Goal: Check status: Check status

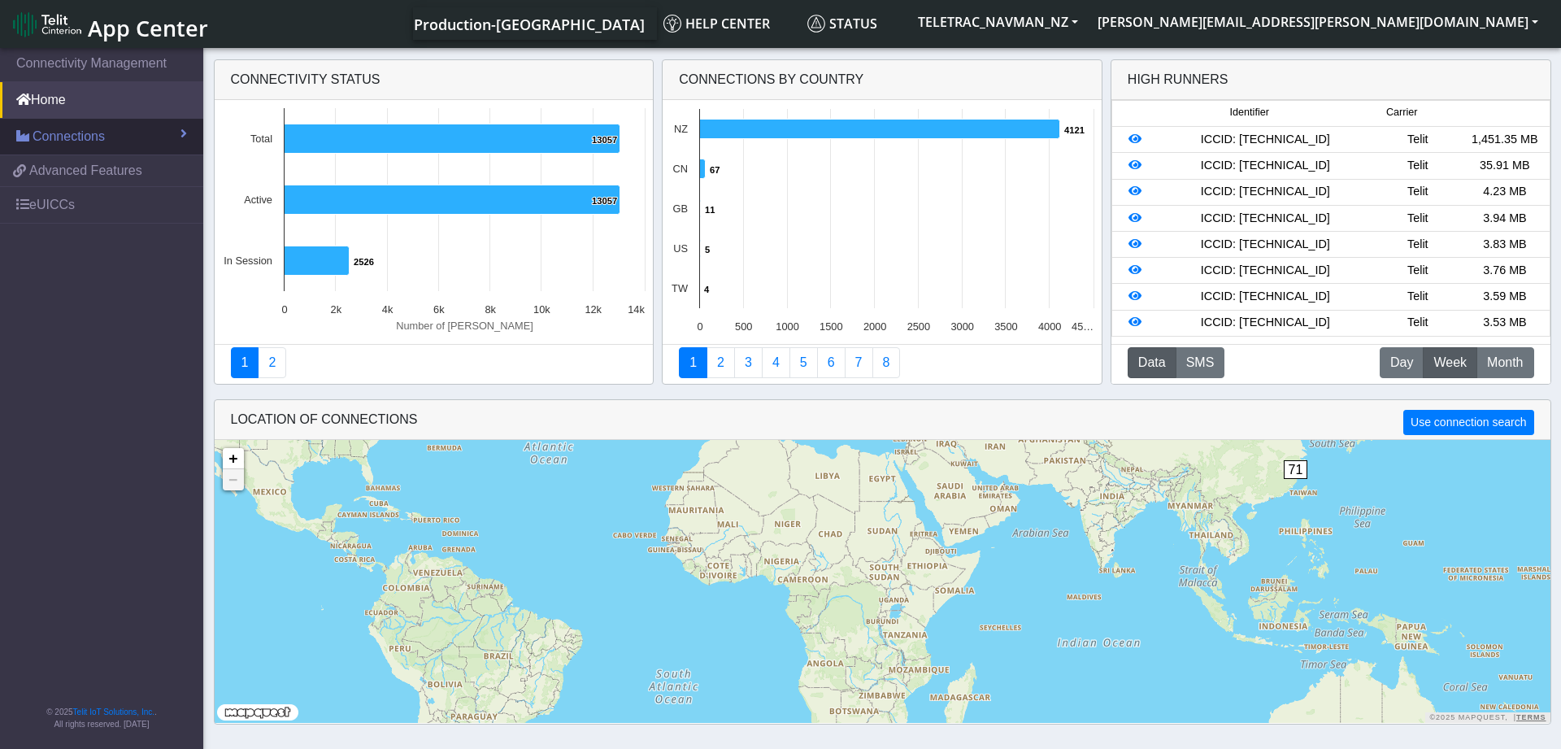
click at [126, 142] on link "Connections" at bounding box center [101, 137] width 203 height 36
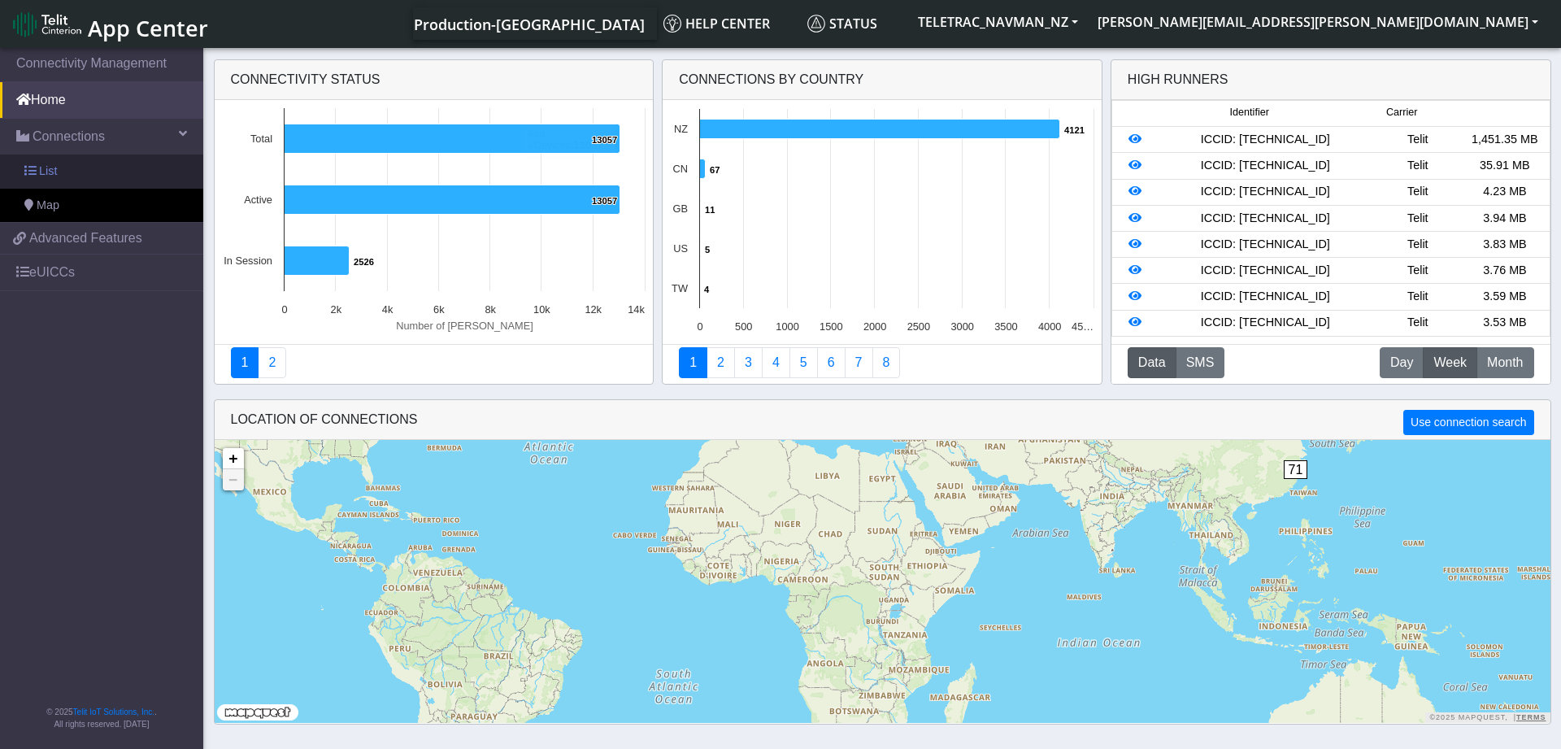
click at [86, 172] on link "List" at bounding box center [101, 171] width 203 height 34
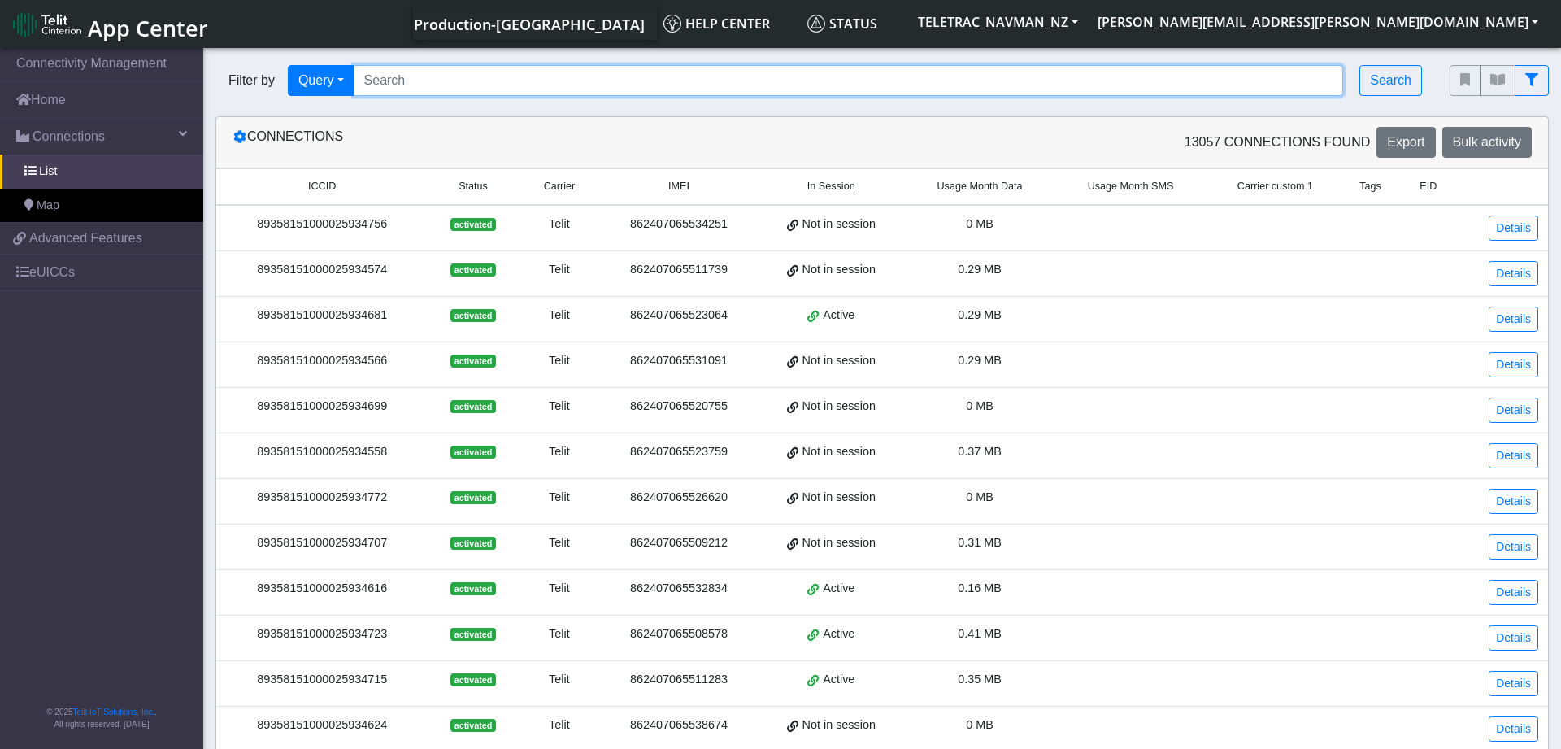
click at [437, 76] on input "Search..." at bounding box center [849, 80] width 990 height 31
paste input "89358151000030824125"
type input "89358151000030824125"
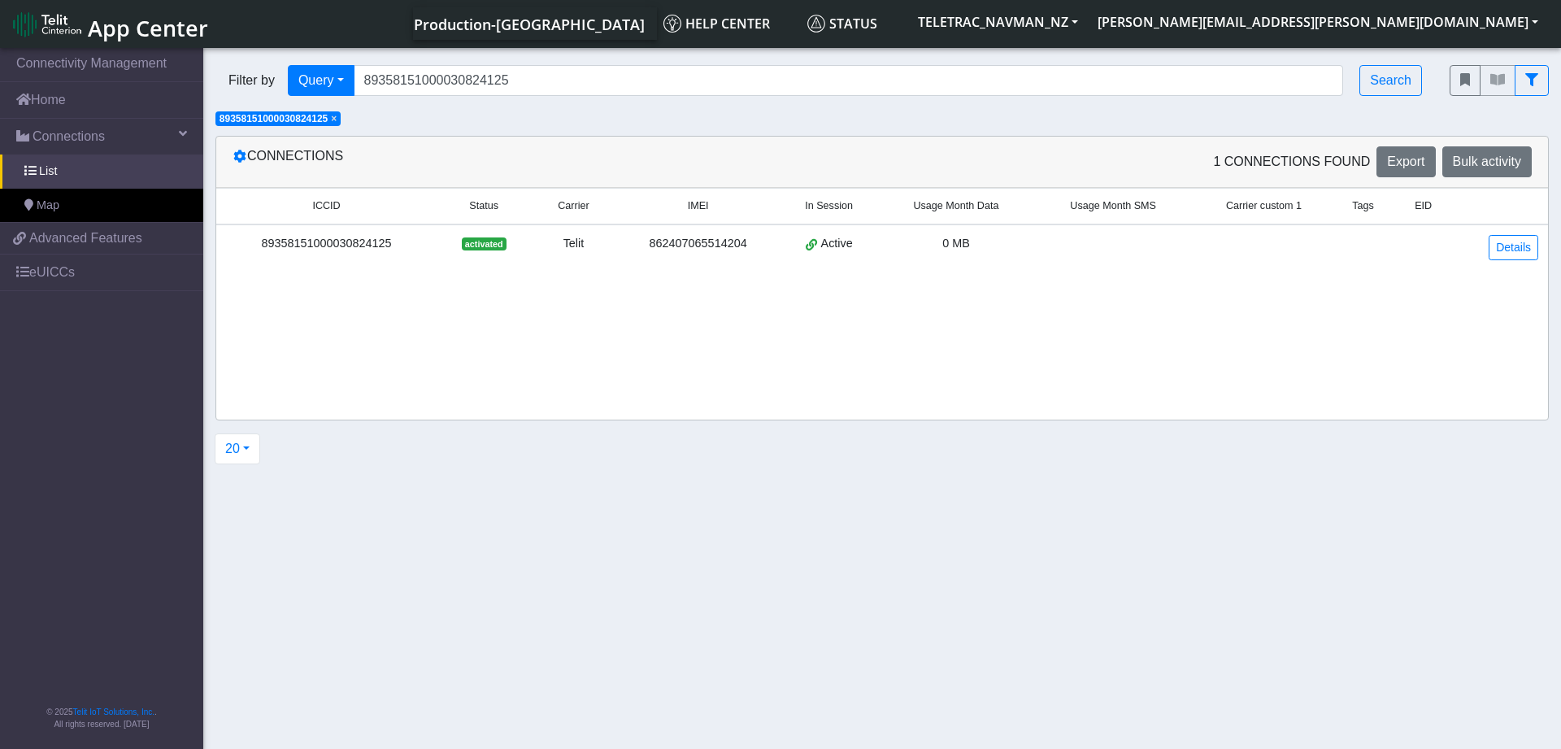
click at [379, 243] on div "89358151000030824125" at bounding box center [326, 244] width 201 height 18
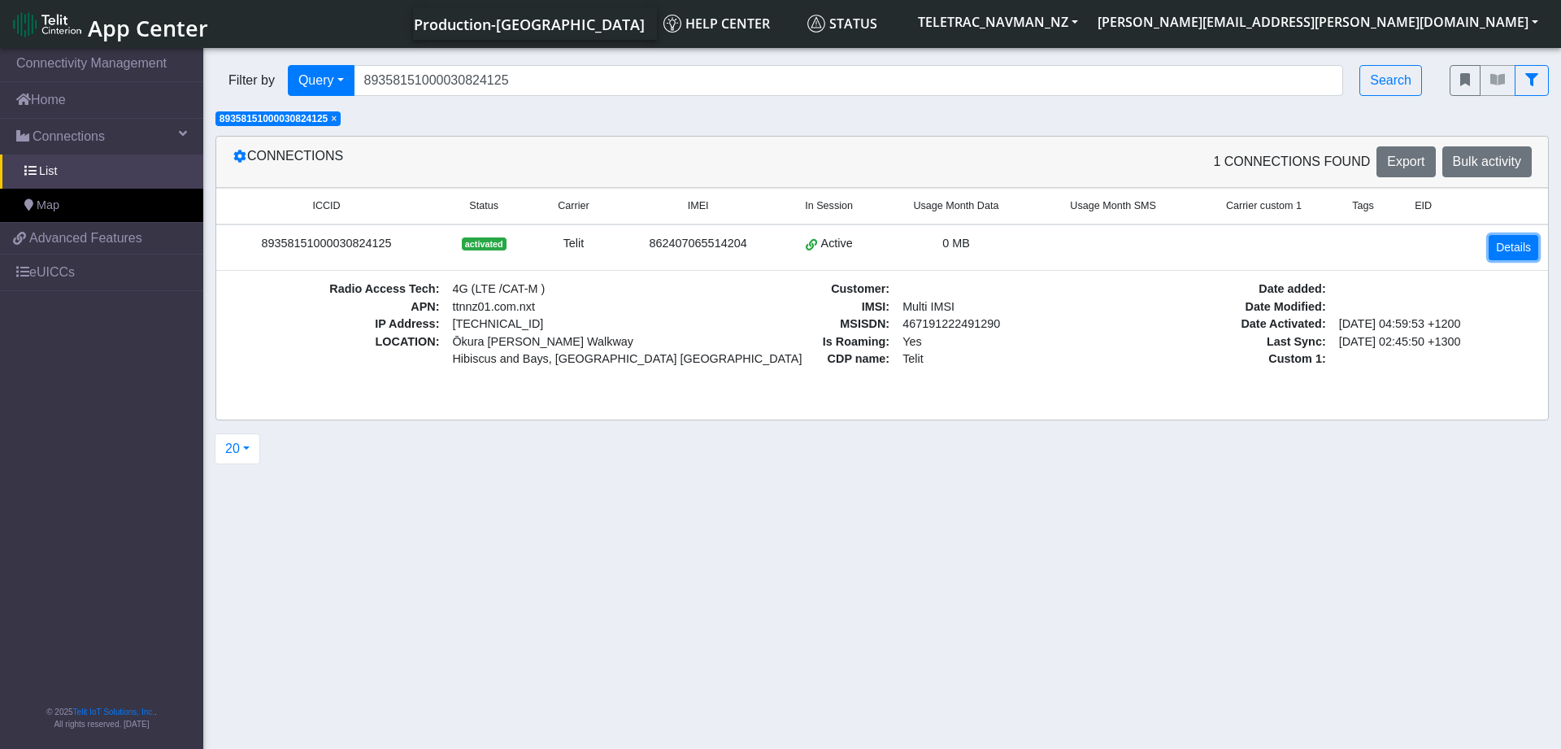
click at [1514, 240] on link "Details" at bounding box center [1514, 247] width 50 height 25
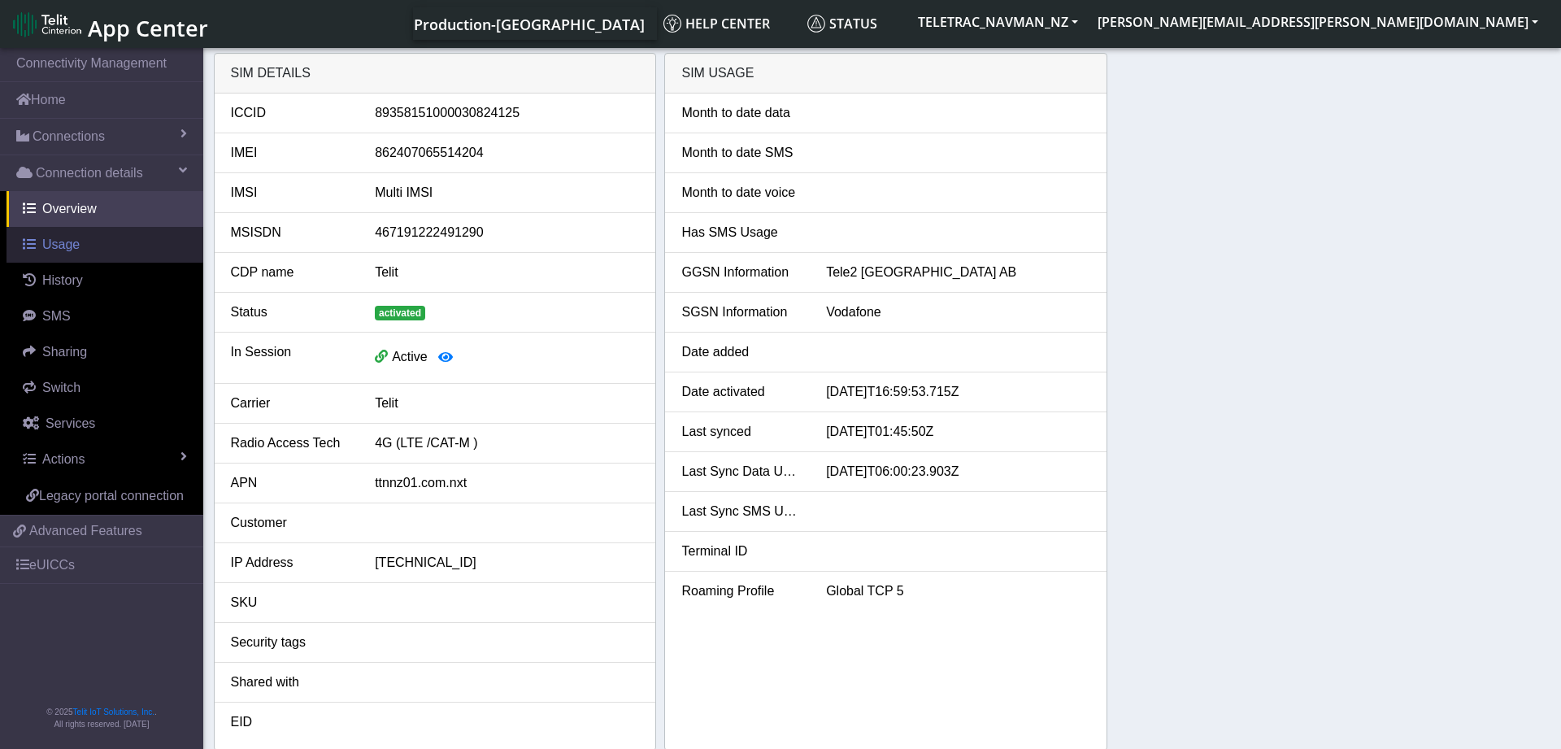
click at [94, 242] on link "Usage" at bounding box center [105, 245] width 197 height 36
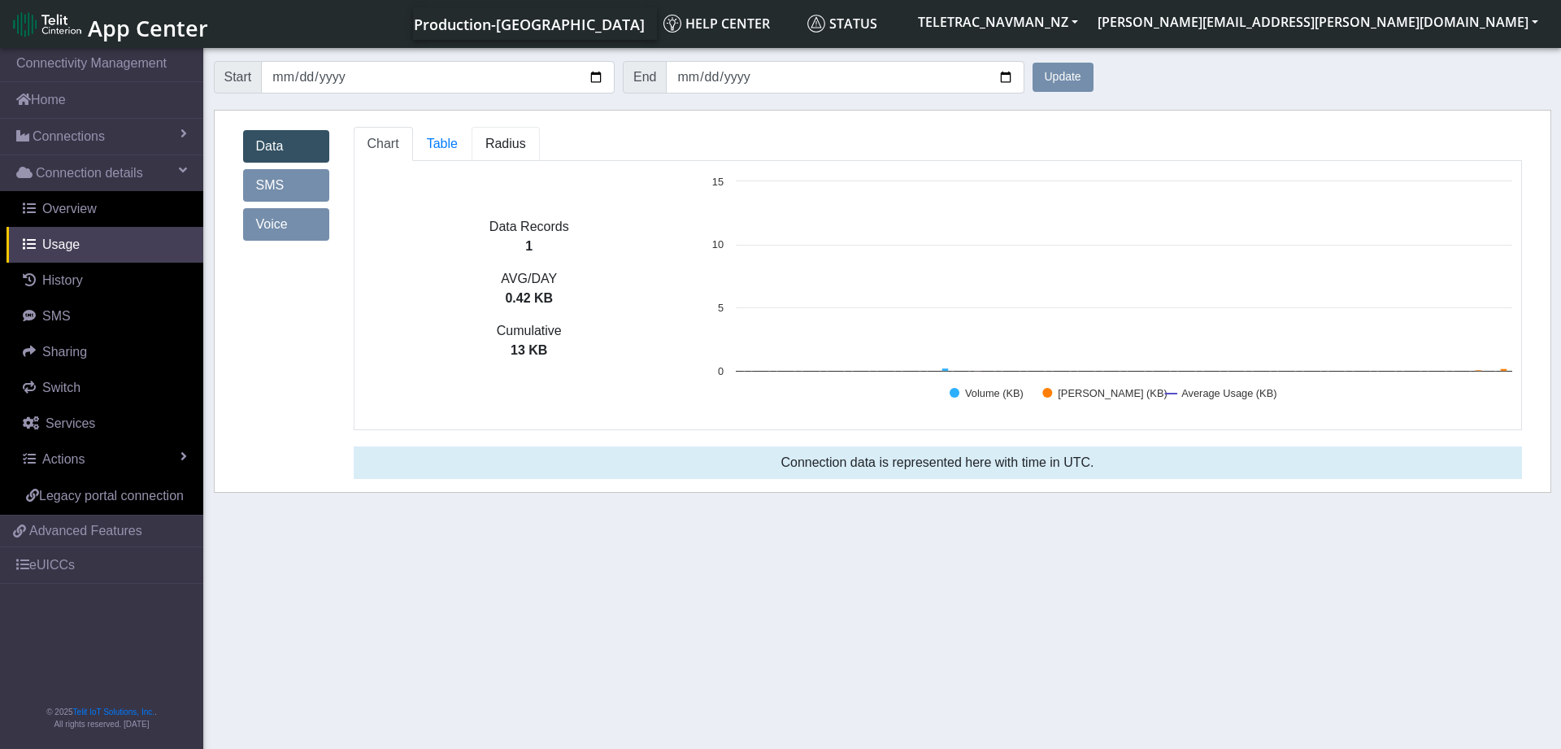
click at [512, 140] on span "Radius" at bounding box center [505, 144] width 41 height 14
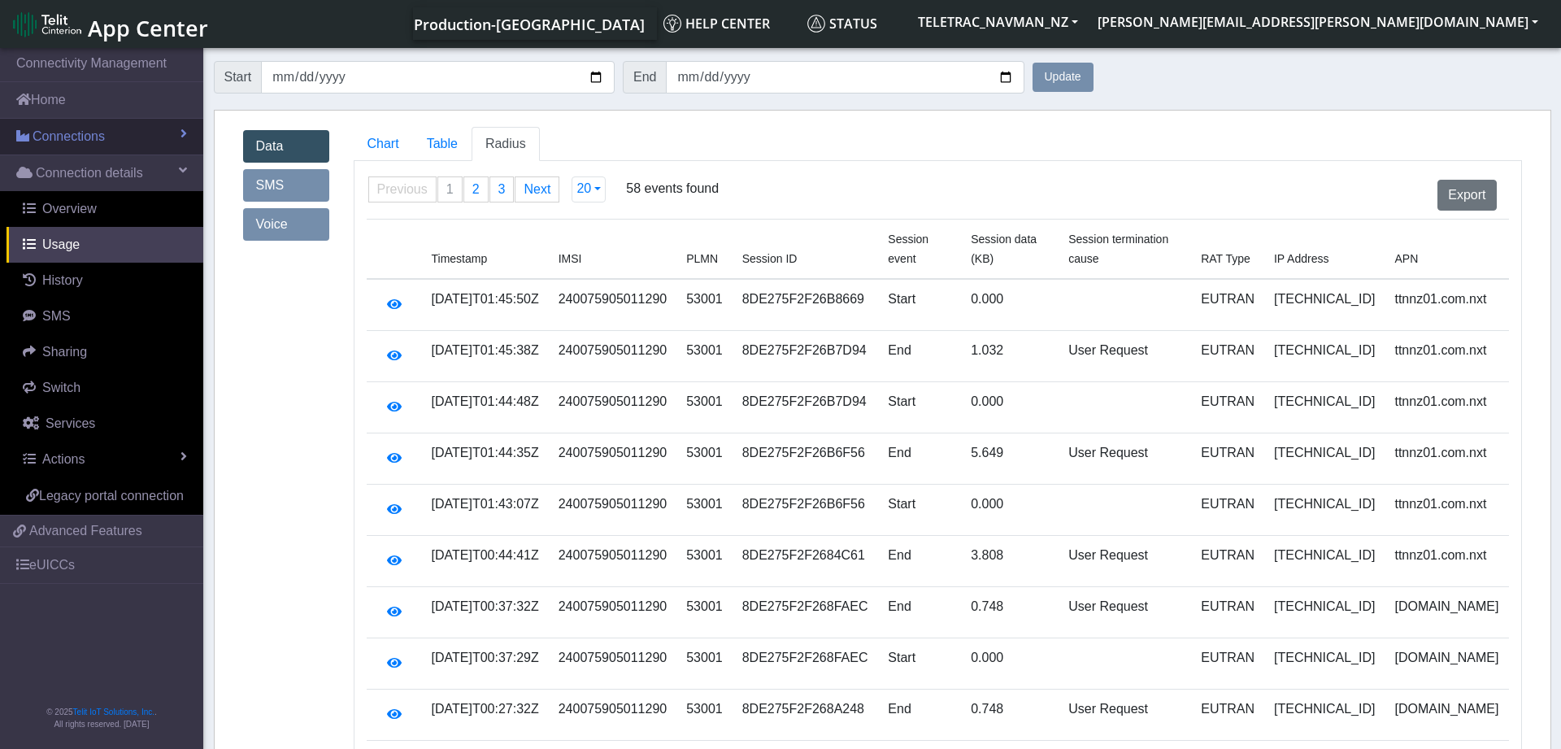
click at [115, 140] on link "Connections" at bounding box center [101, 137] width 203 height 36
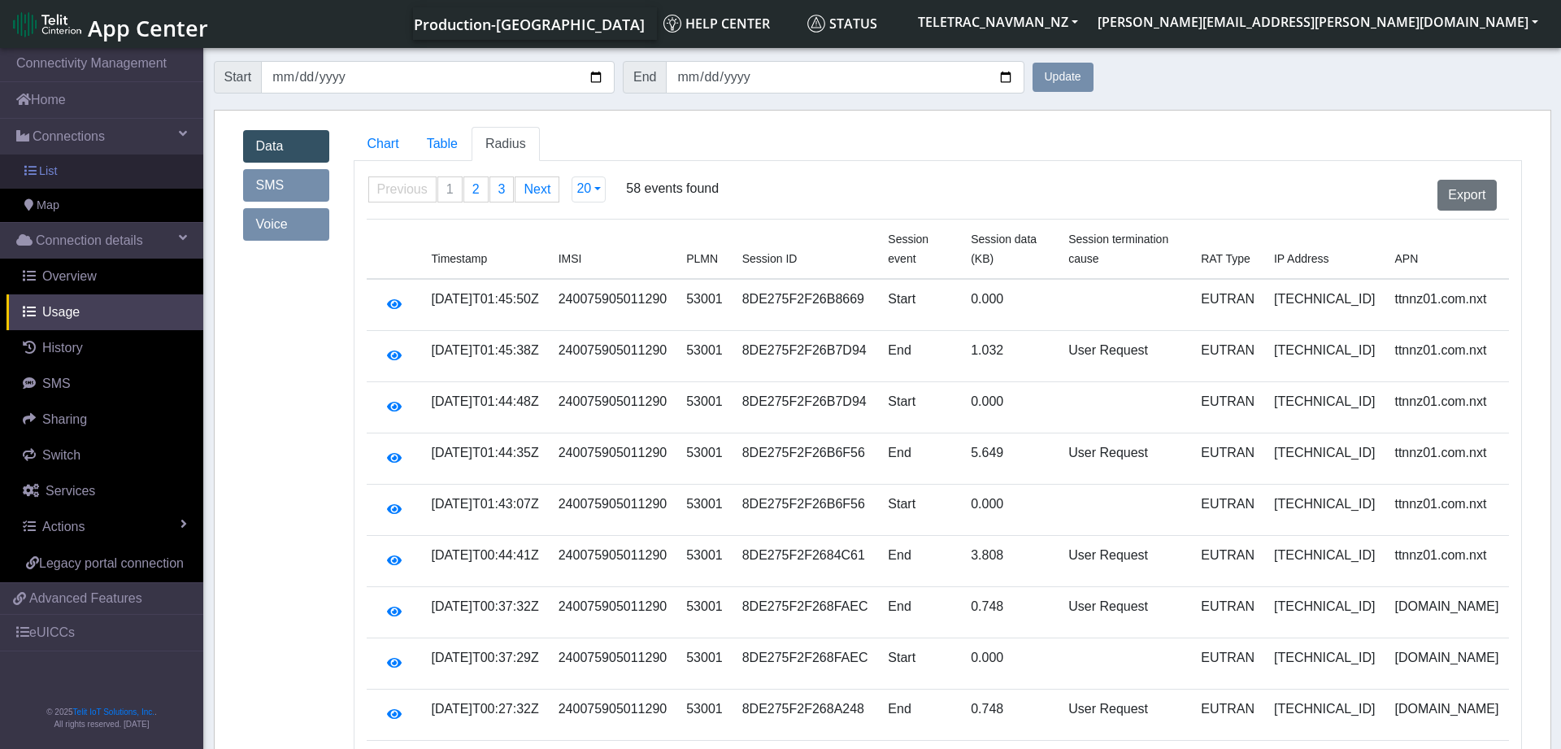
click at [111, 170] on link "List" at bounding box center [101, 171] width 203 height 34
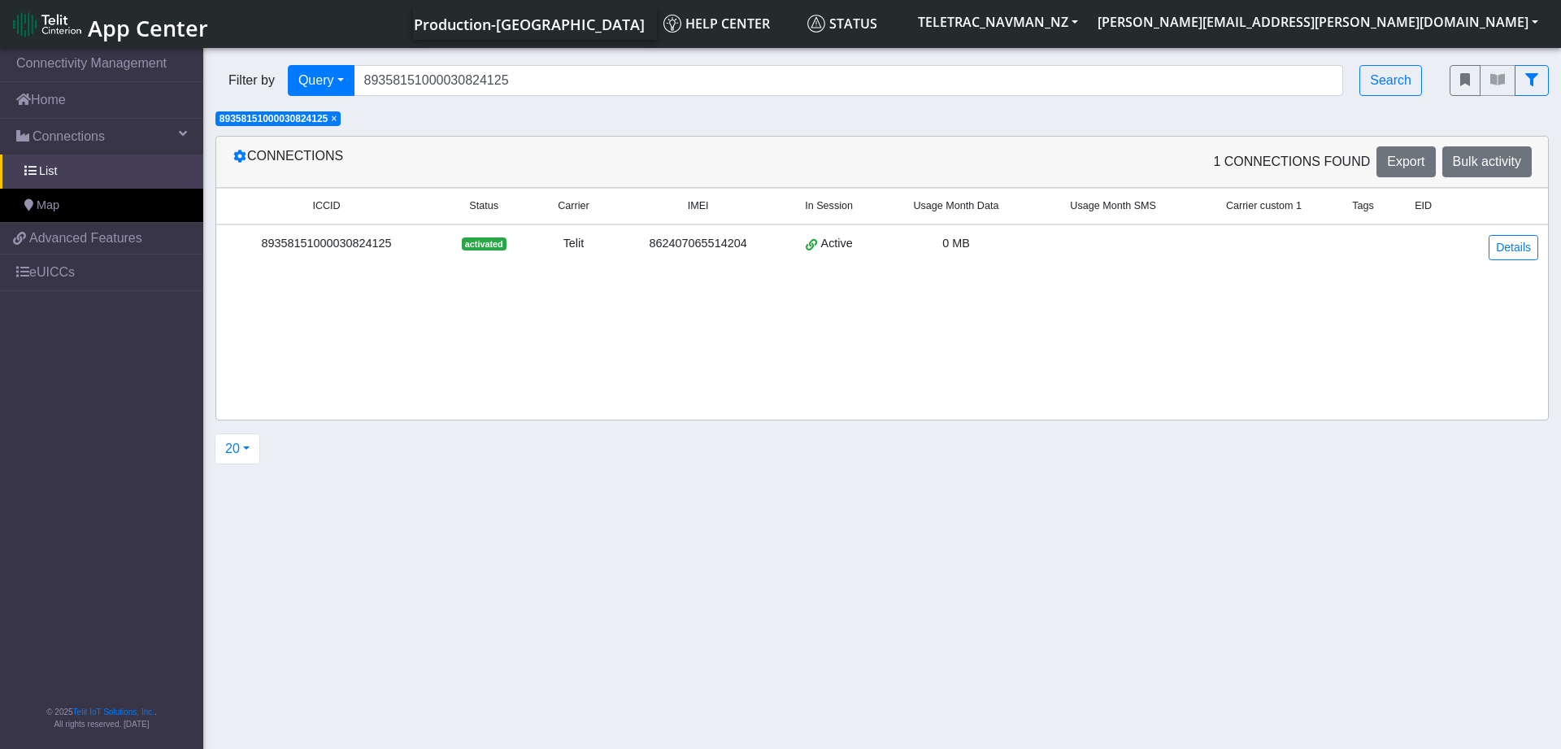
click at [349, 240] on div "89358151000030824125" at bounding box center [326, 244] width 201 height 18
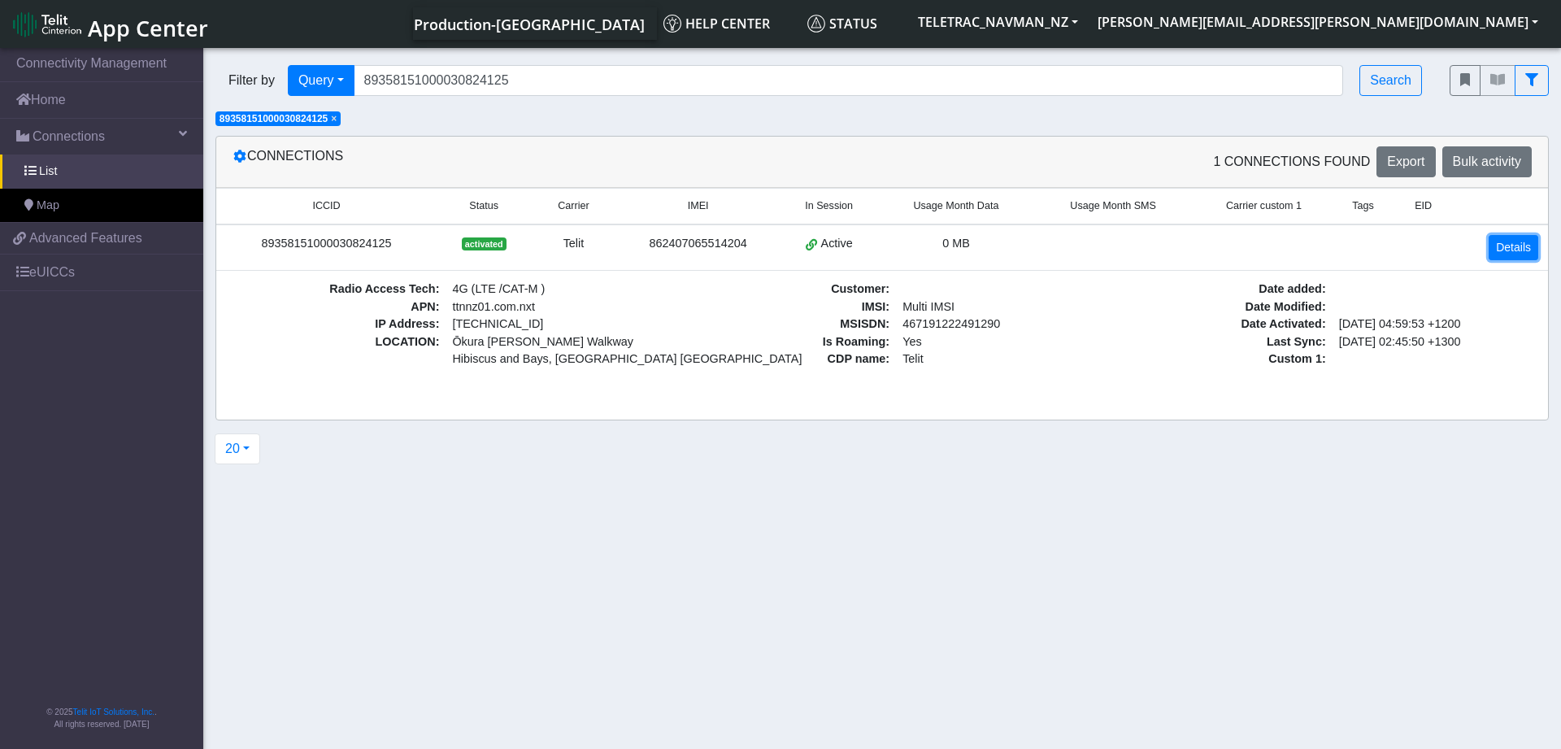
click at [1512, 241] on link "Details" at bounding box center [1514, 247] width 50 height 25
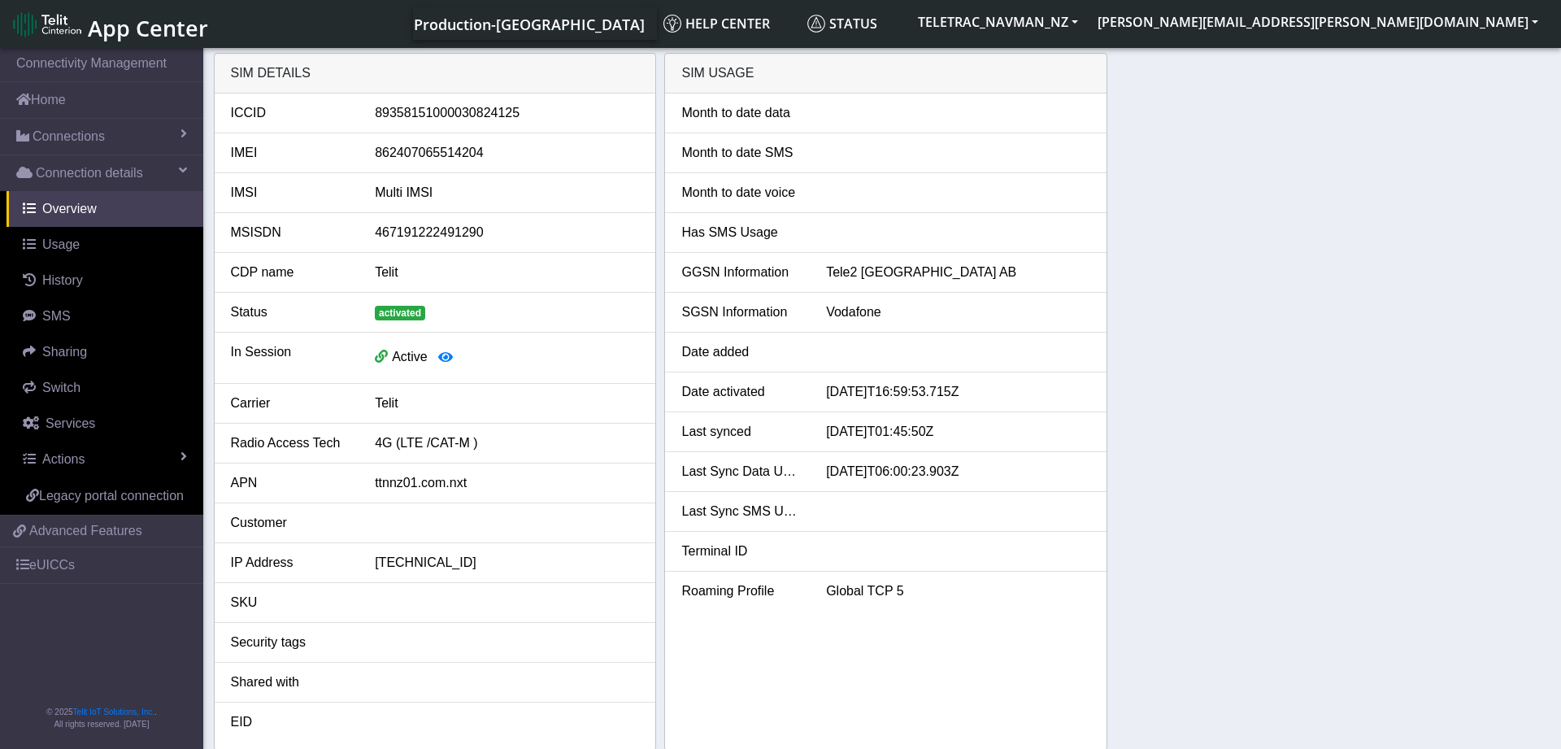
click at [418, 153] on div "862407065514204" at bounding box center [507, 153] width 289 height 20
copy div "862407065514204"
click at [98, 240] on link "Usage" at bounding box center [105, 245] width 197 height 36
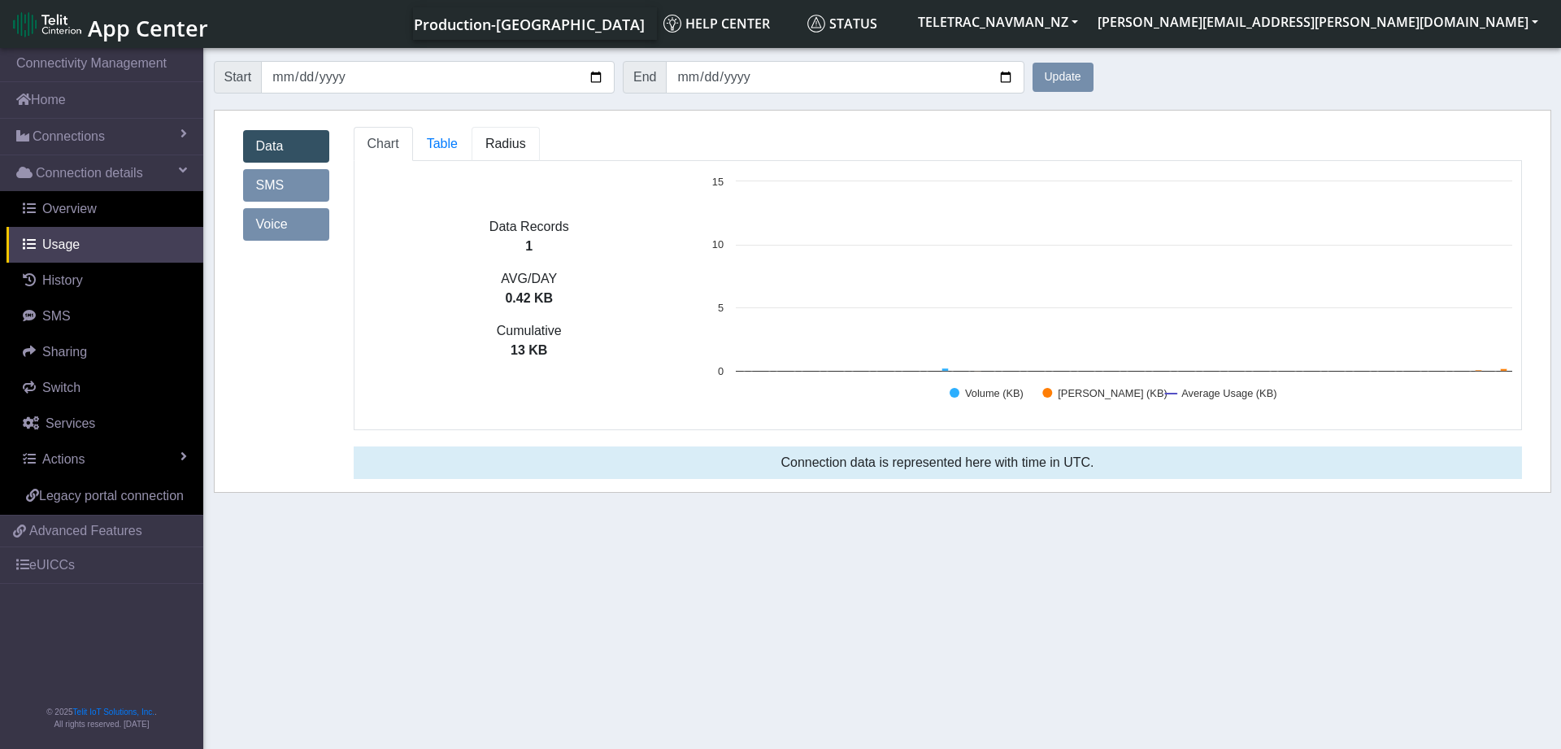
click at [508, 141] on span "Radius" at bounding box center [505, 144] width 41 height 14
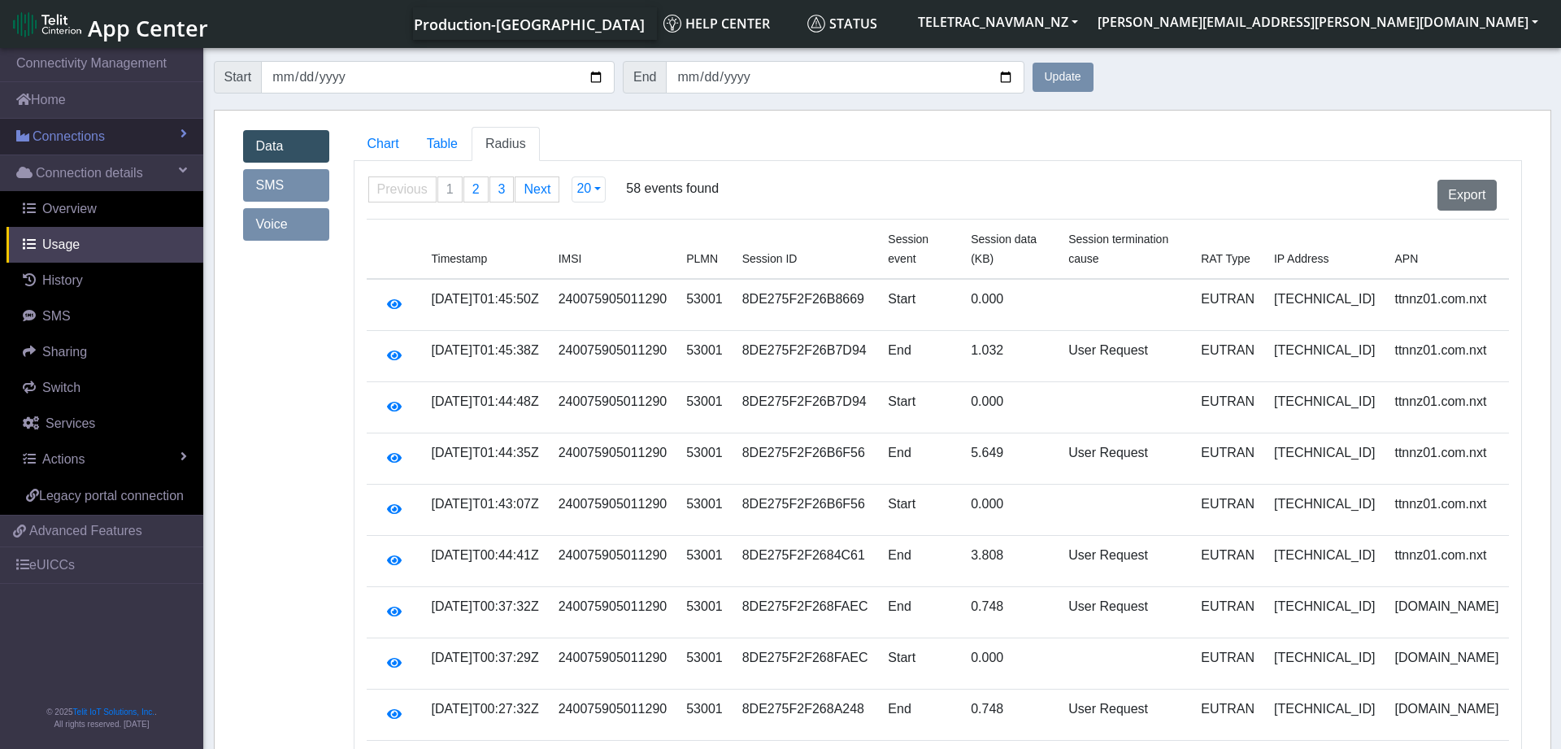
click at [117, 136] on link "Connections" at bounding box center [101, 137] width 203 height 36
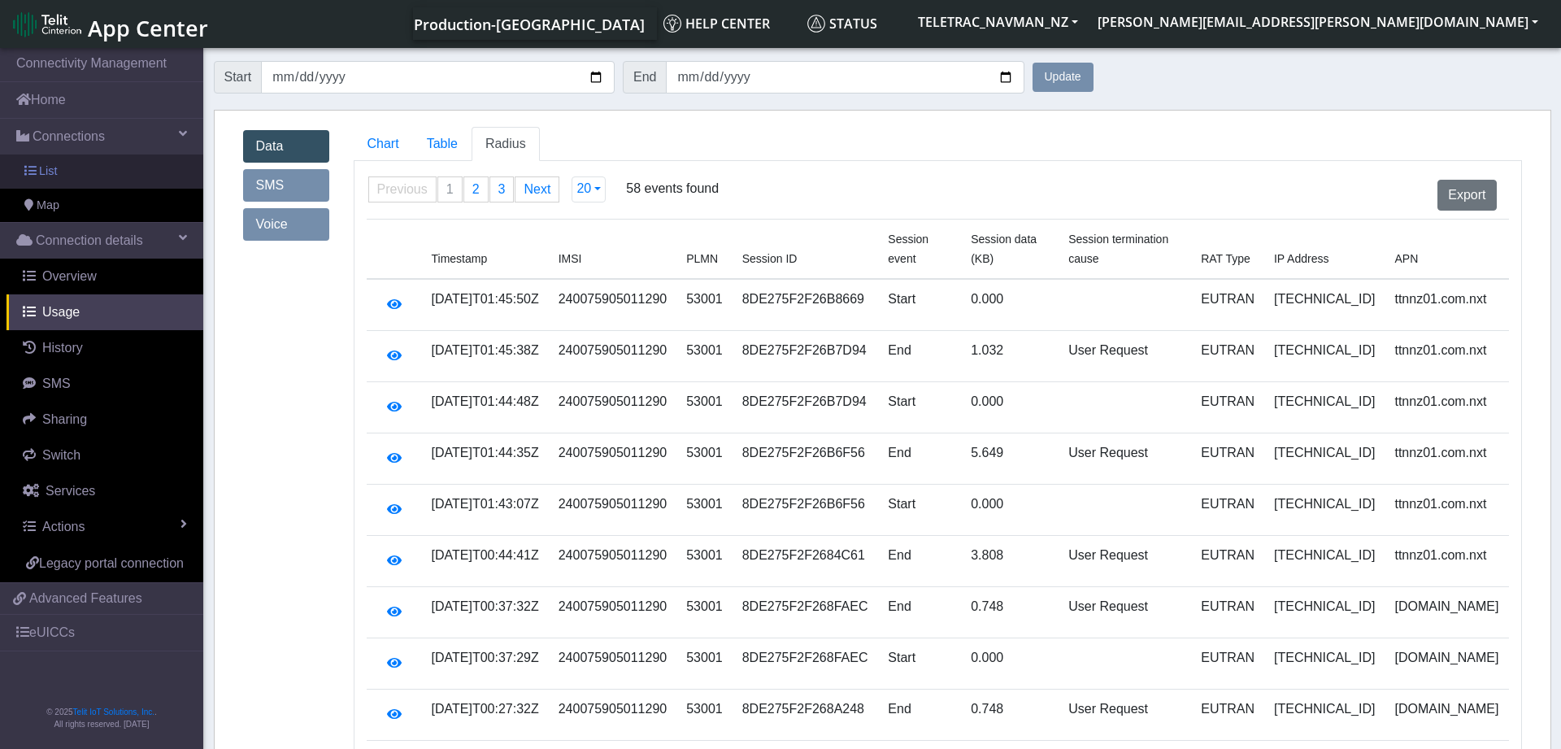
click at [152, 176] on link "List" at bounding box center [101, 171] width 203 height 34
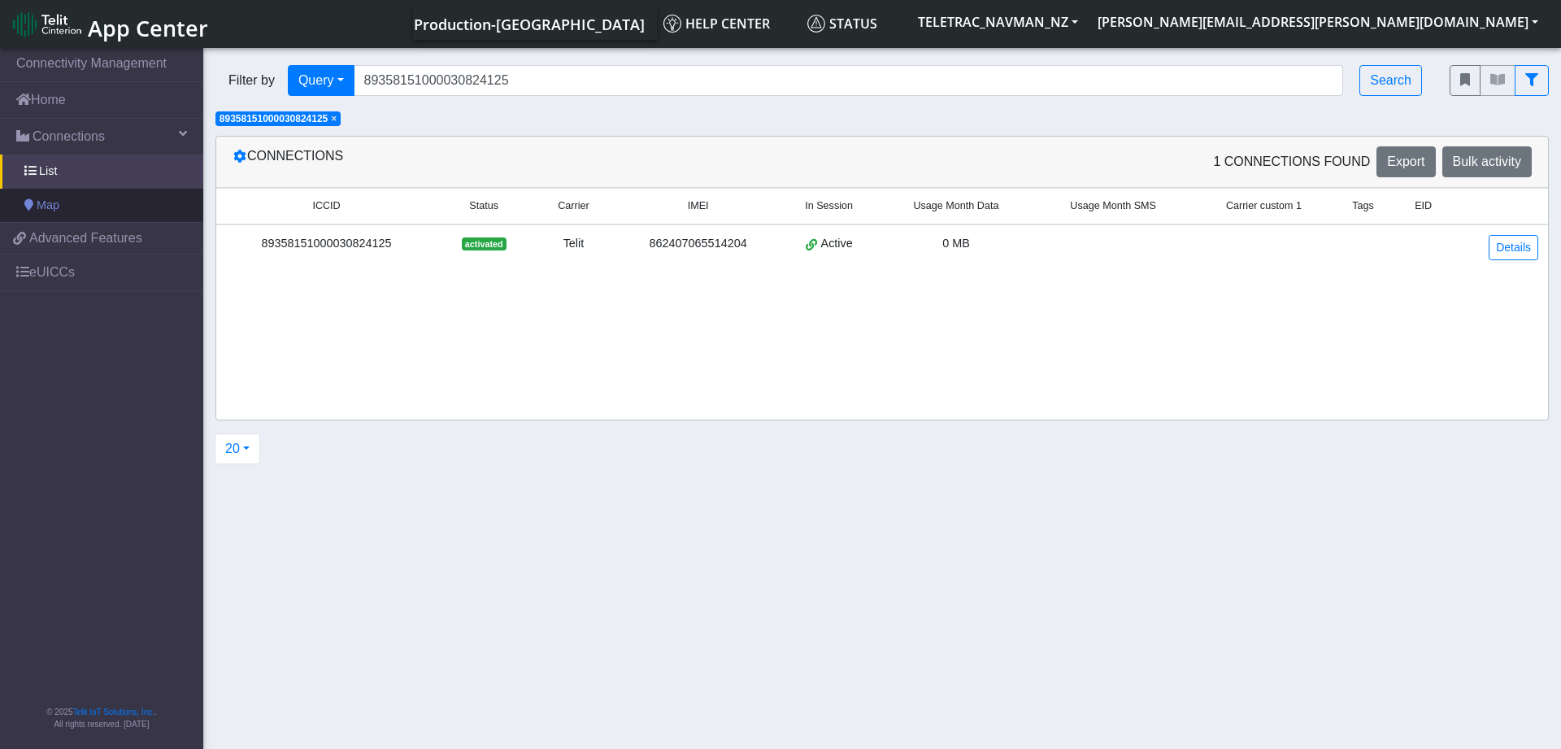
click at [128, 202] on link "Map" at bounding box center [101, 206] width 203 height 34
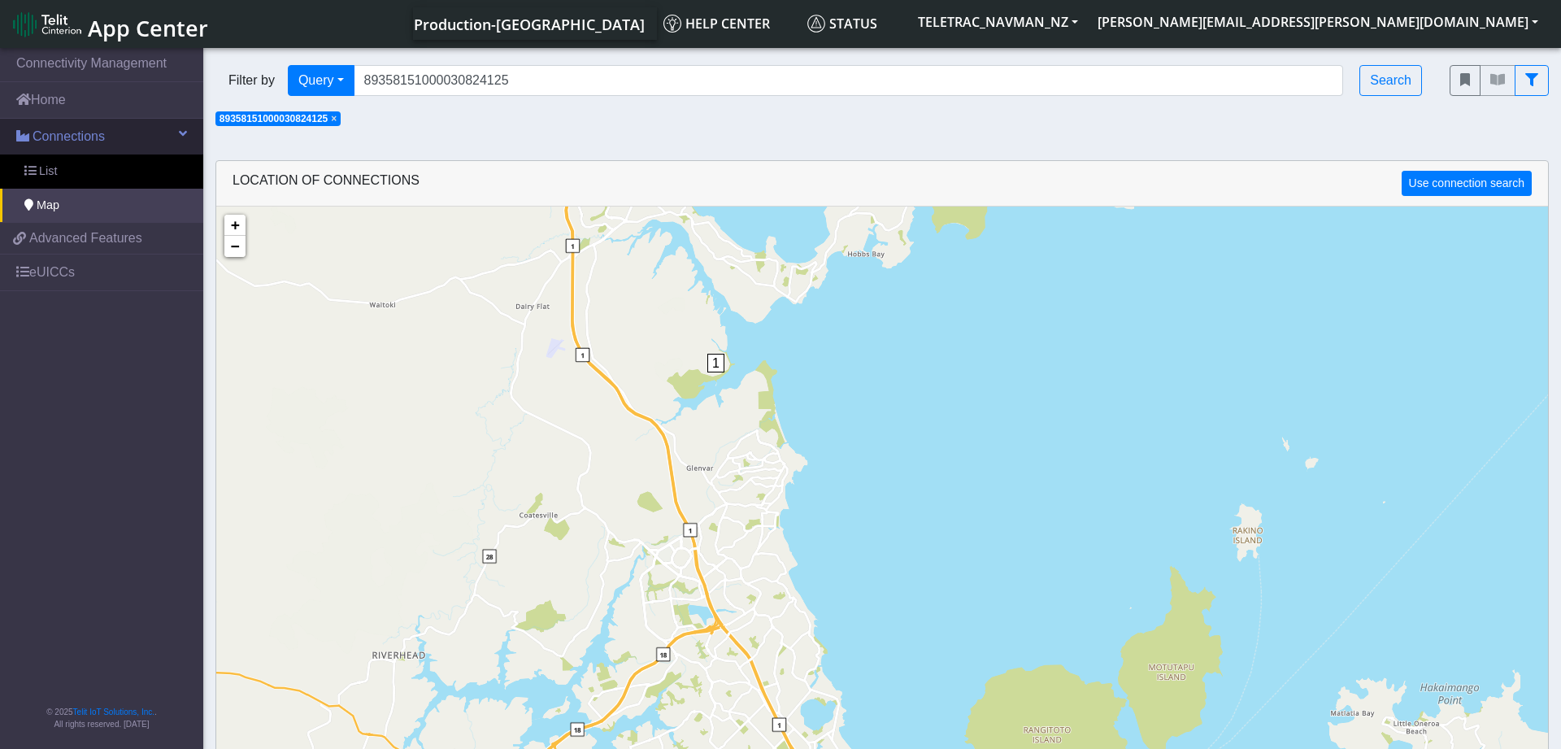
click at [142, 130] on link "Connections" at bounding box center [101, 137] width 203 height 36
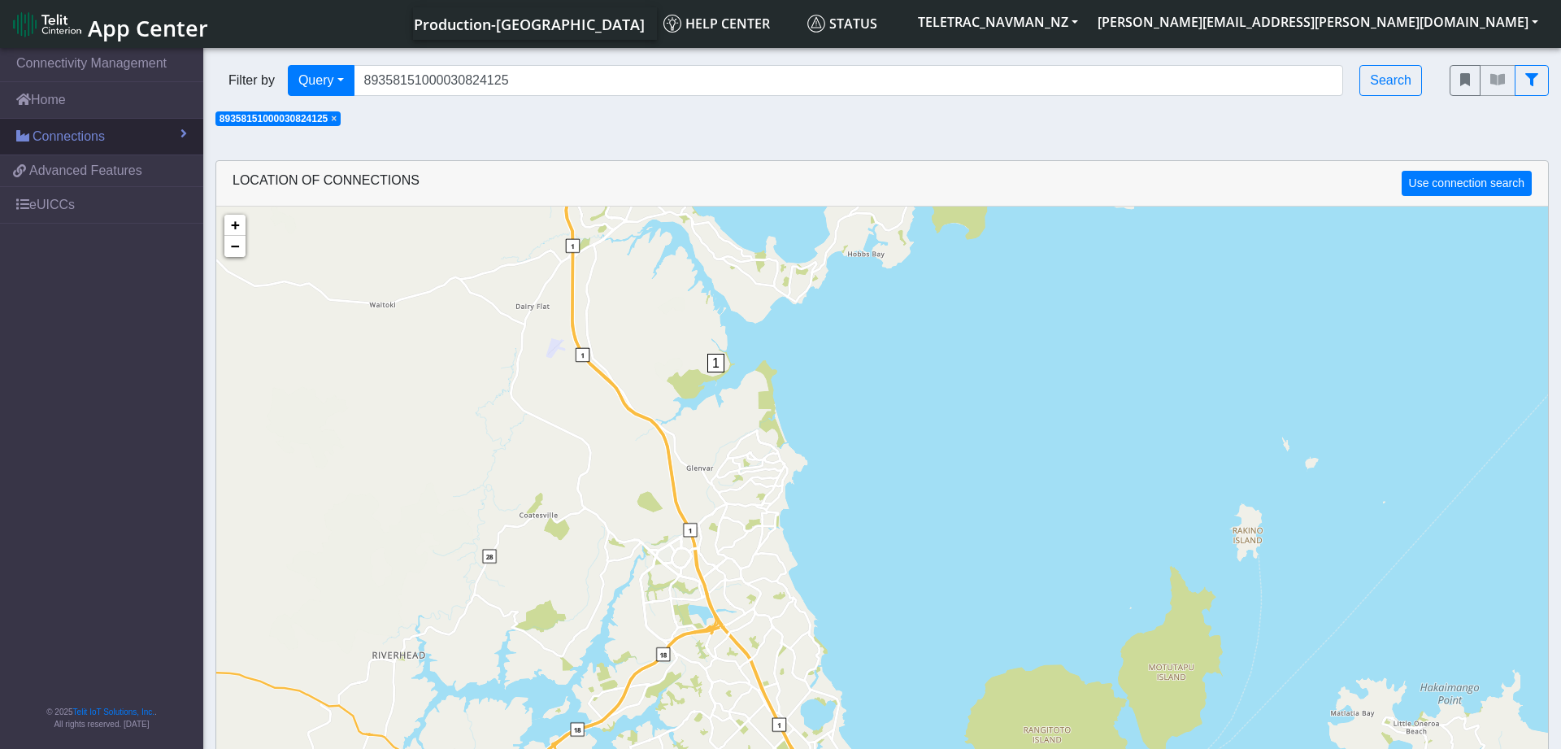
click at [142, 130] on link "Connections" at bounding box center [101, 137] width 203 height 36
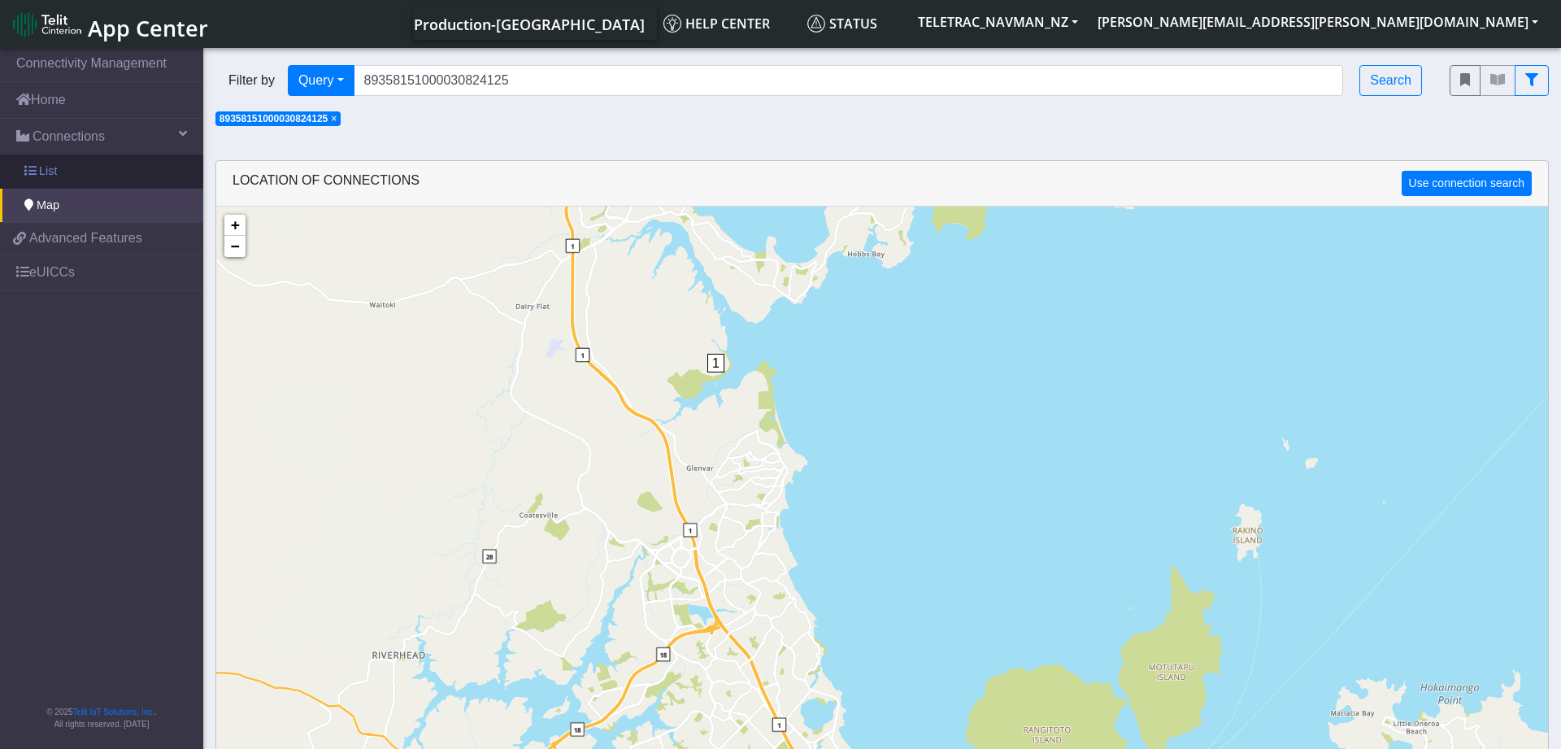
click at [137, 167] on link "List" at bounding box center [101, 171] width 203 height 34
